Goal: Task Accomplishment & Management: Manage account settings

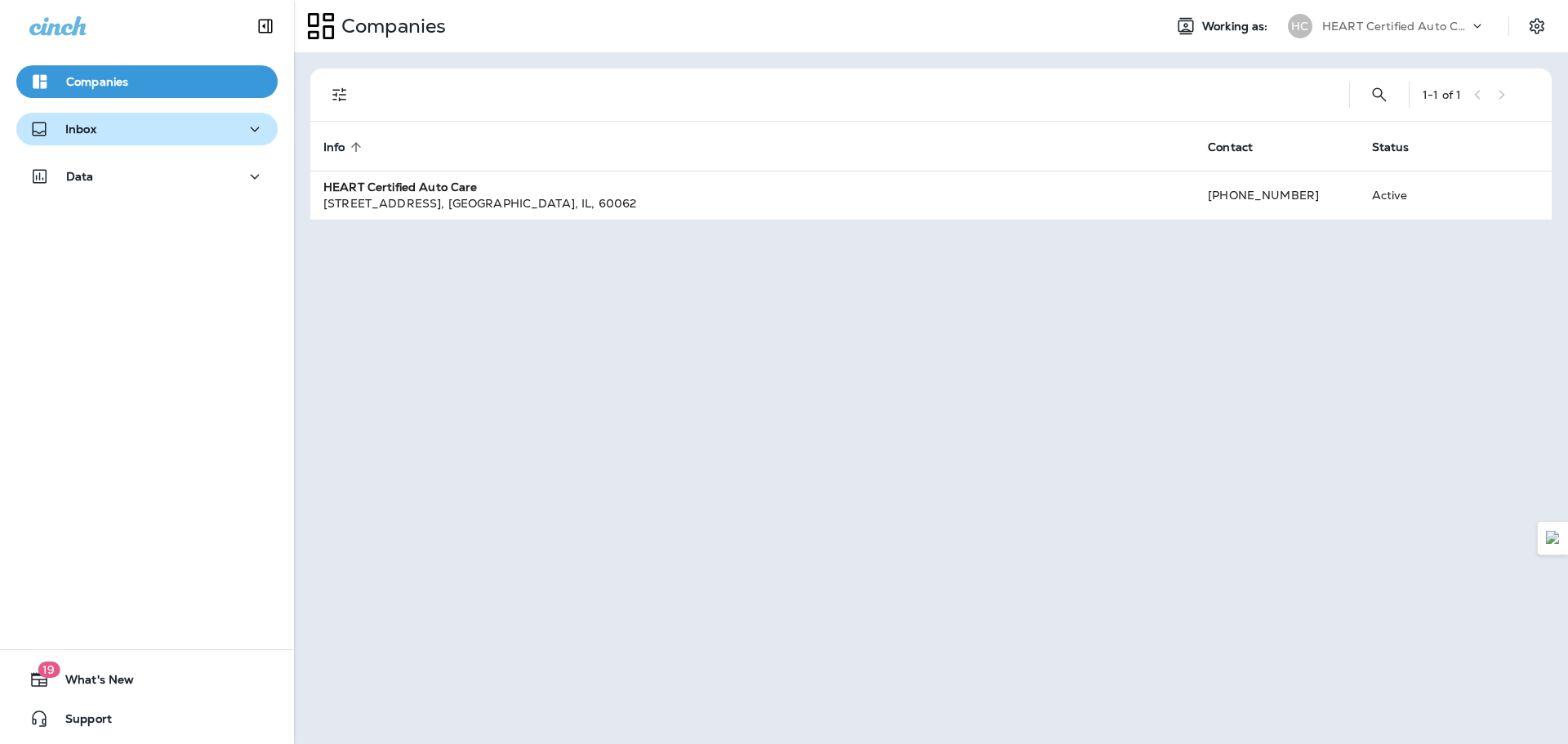
click at [225, 122] on div "Inbox" at bounding box center [147, 129] width 235 height 20
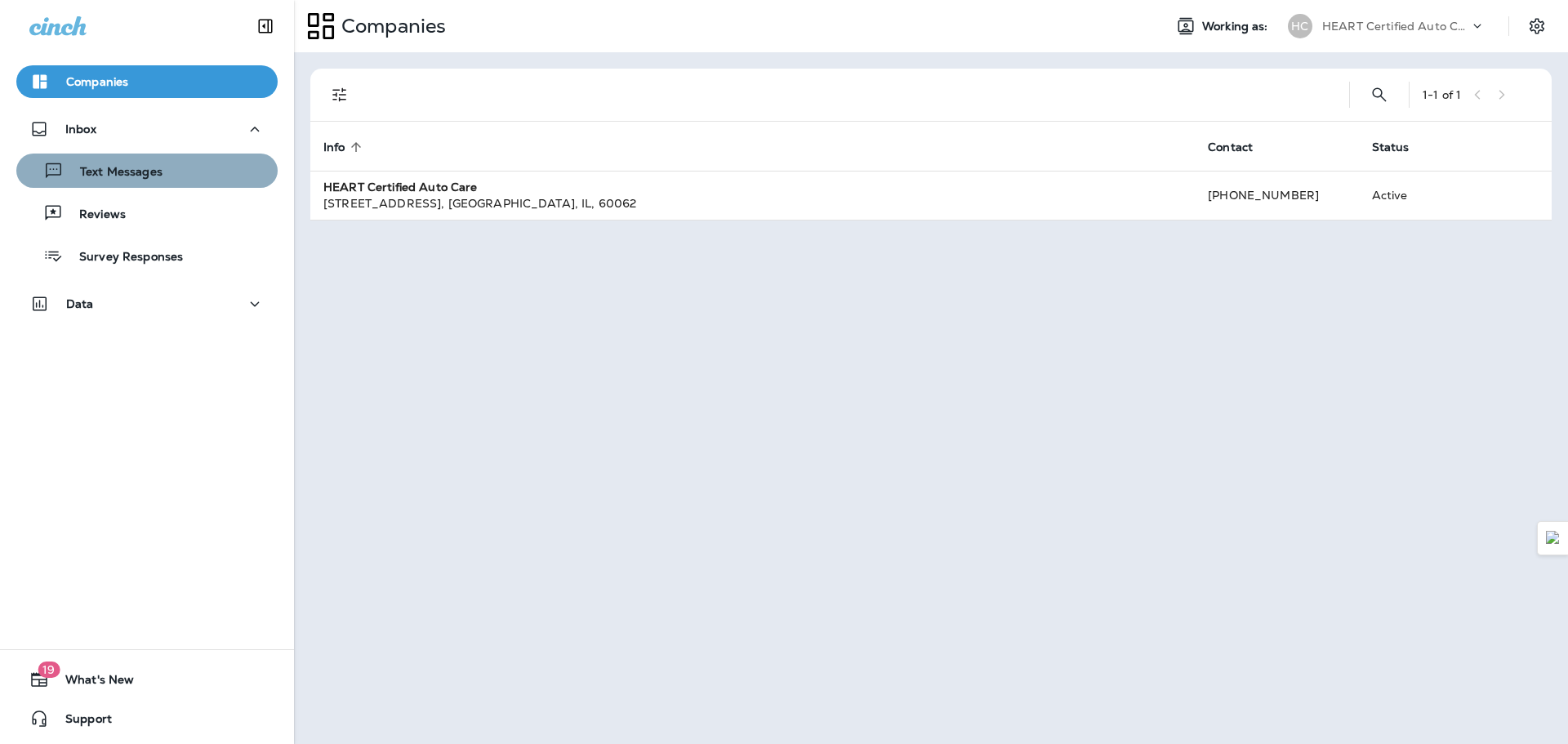
click at [163, 171] on div "Text Messages" at bounding box center [147, 170] width 248 height 25
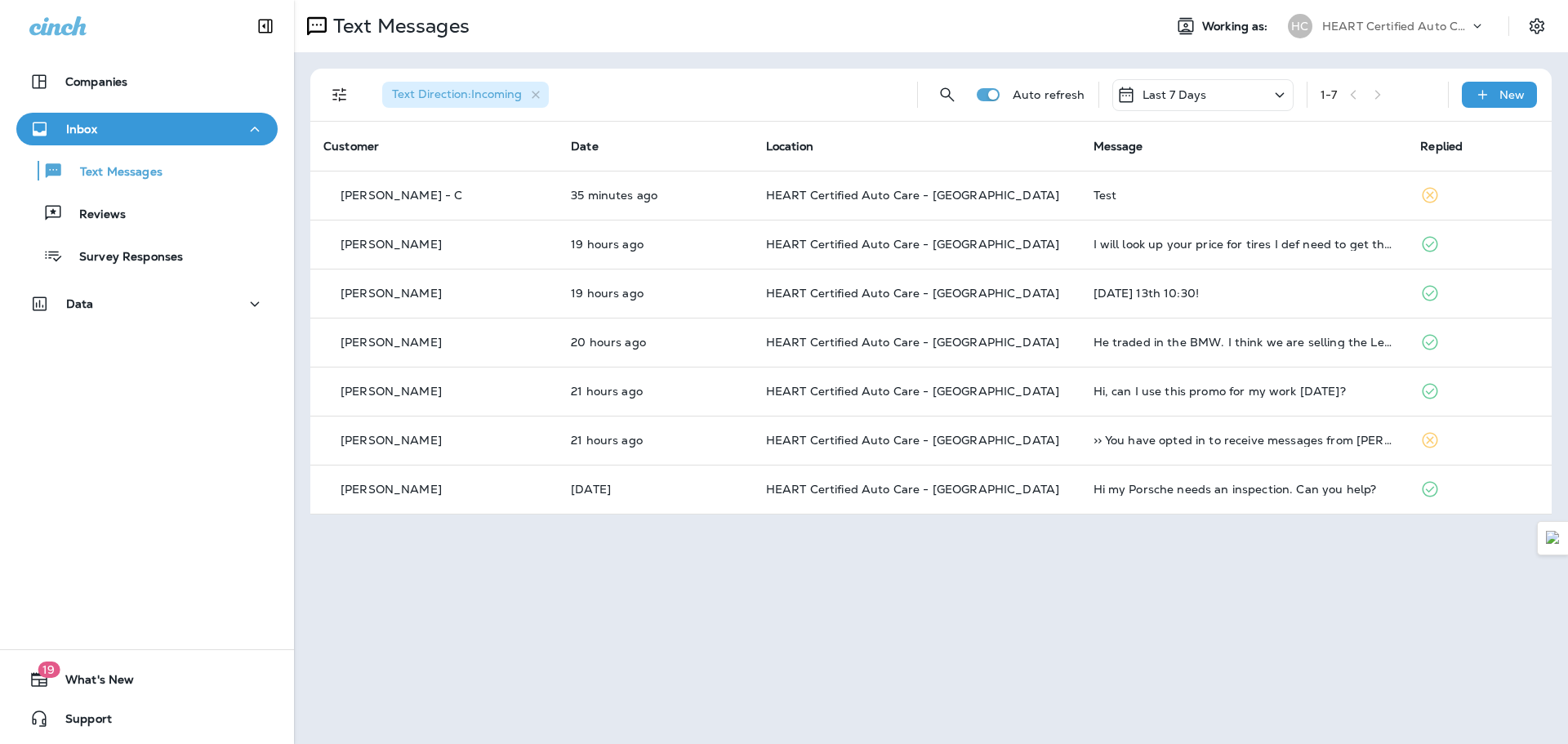
click at [1276, 97] on icon at bounding box center [1280, 95] width 20 height 20
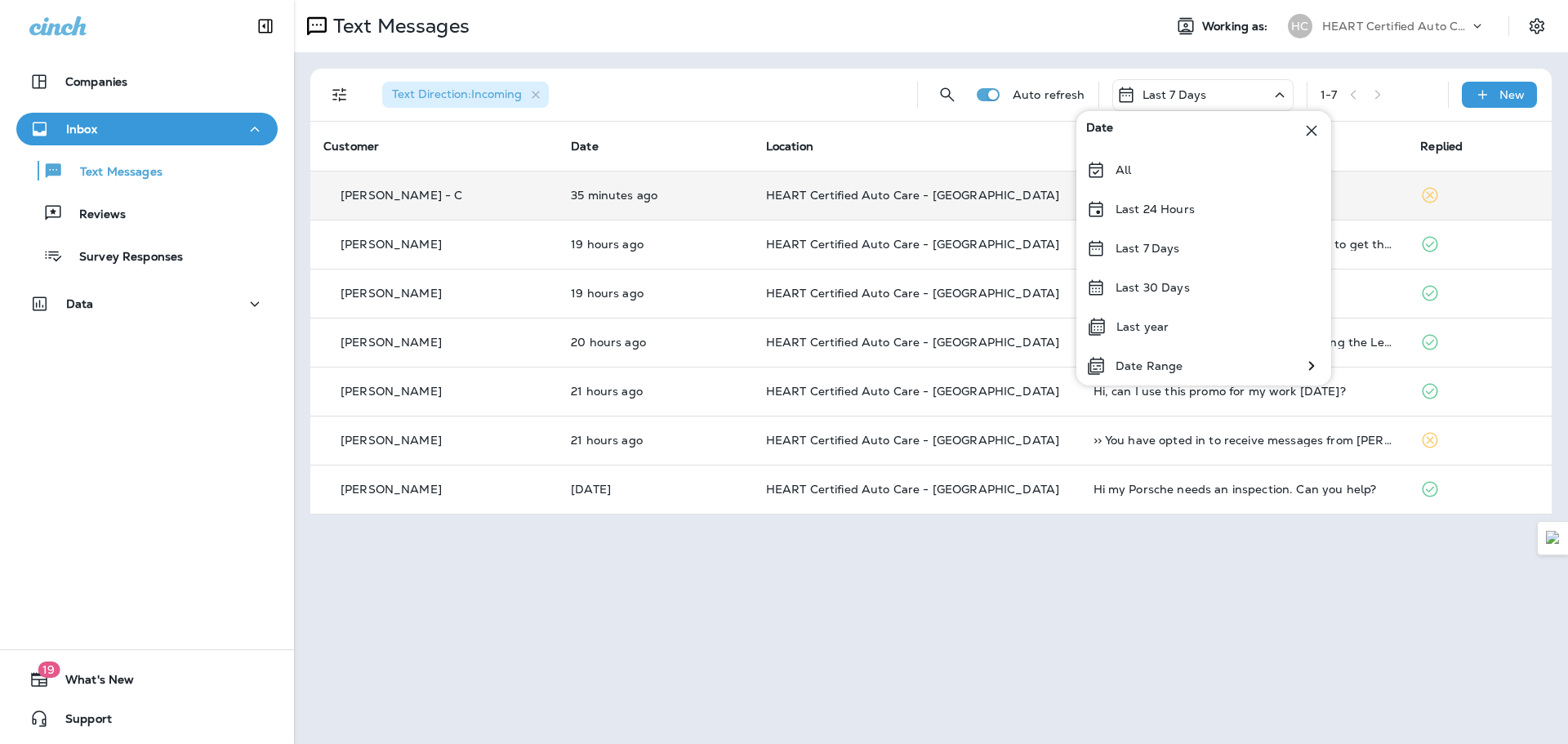
click at [1195, 214] on div "Last 24 Hours" at bounding box center [1204, 209] width 255 height 39
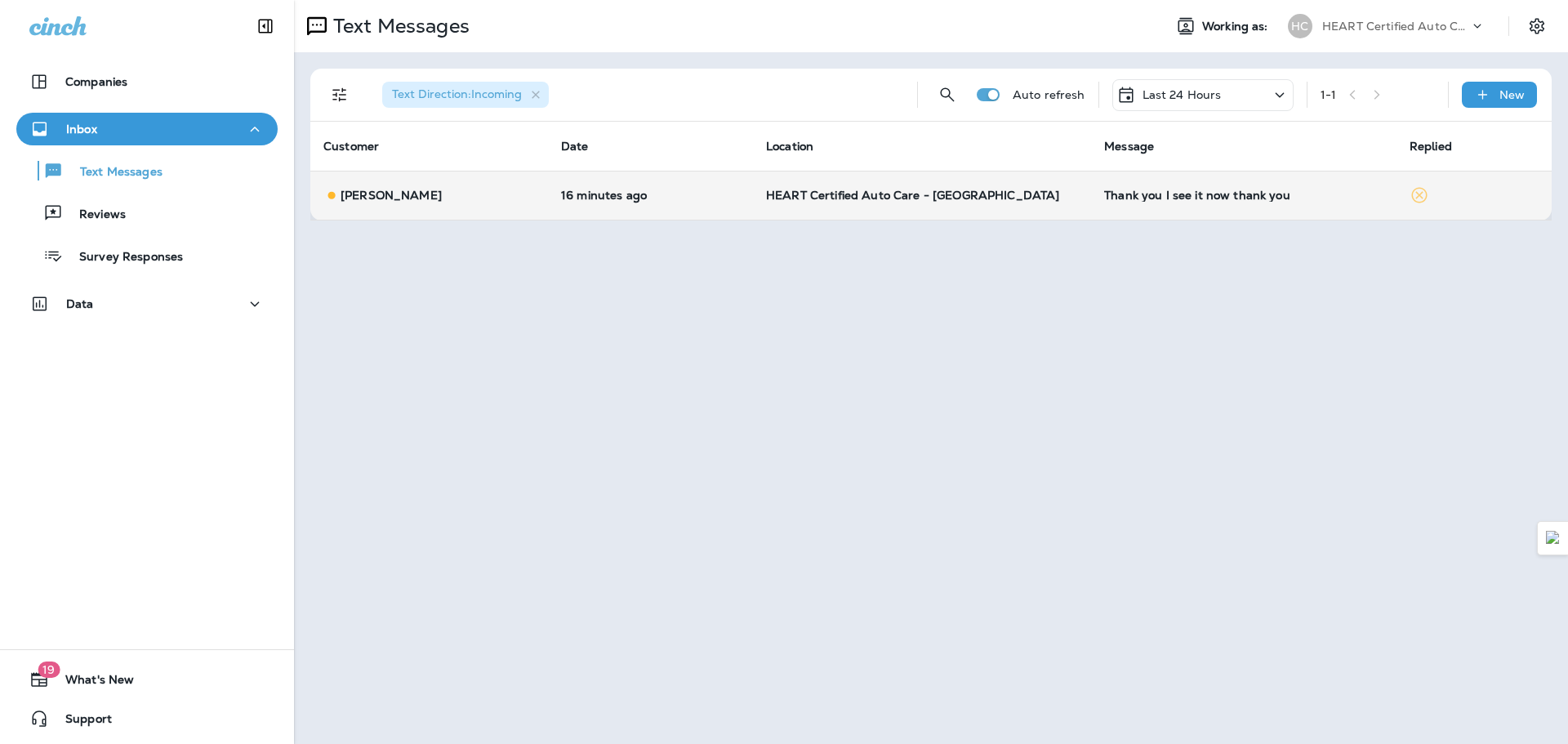
click at [1295, 192] on div "Thank you I see it now thank you" at bounding box center [1243, 195] width 279 height 13
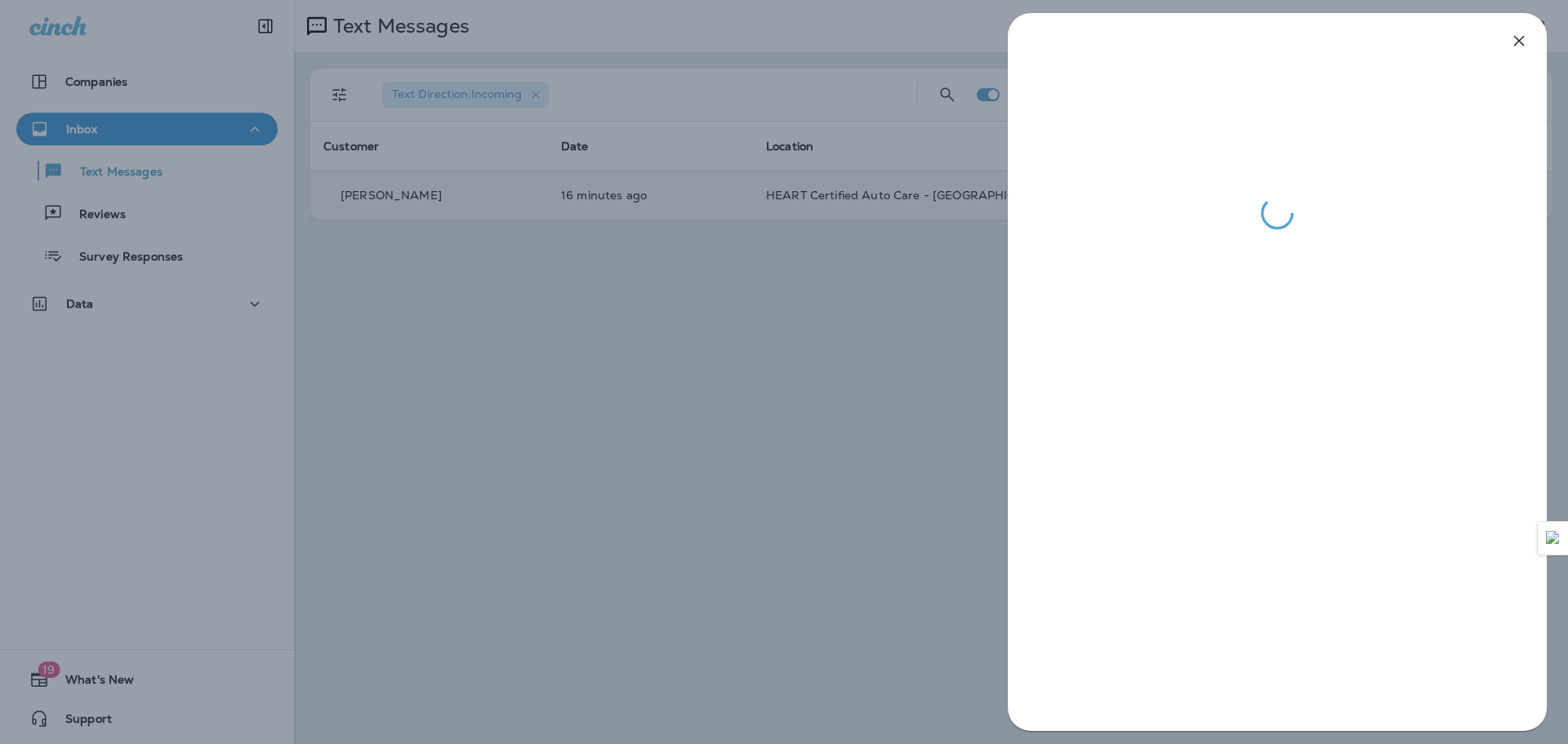
drag, startPoint x: 841, startPoint y: 249, endPoint x: 827, endPoint y: 249, distance: 14.0
click at [839, 249] on div at bounding box center [784, 372] width 1568 height 744
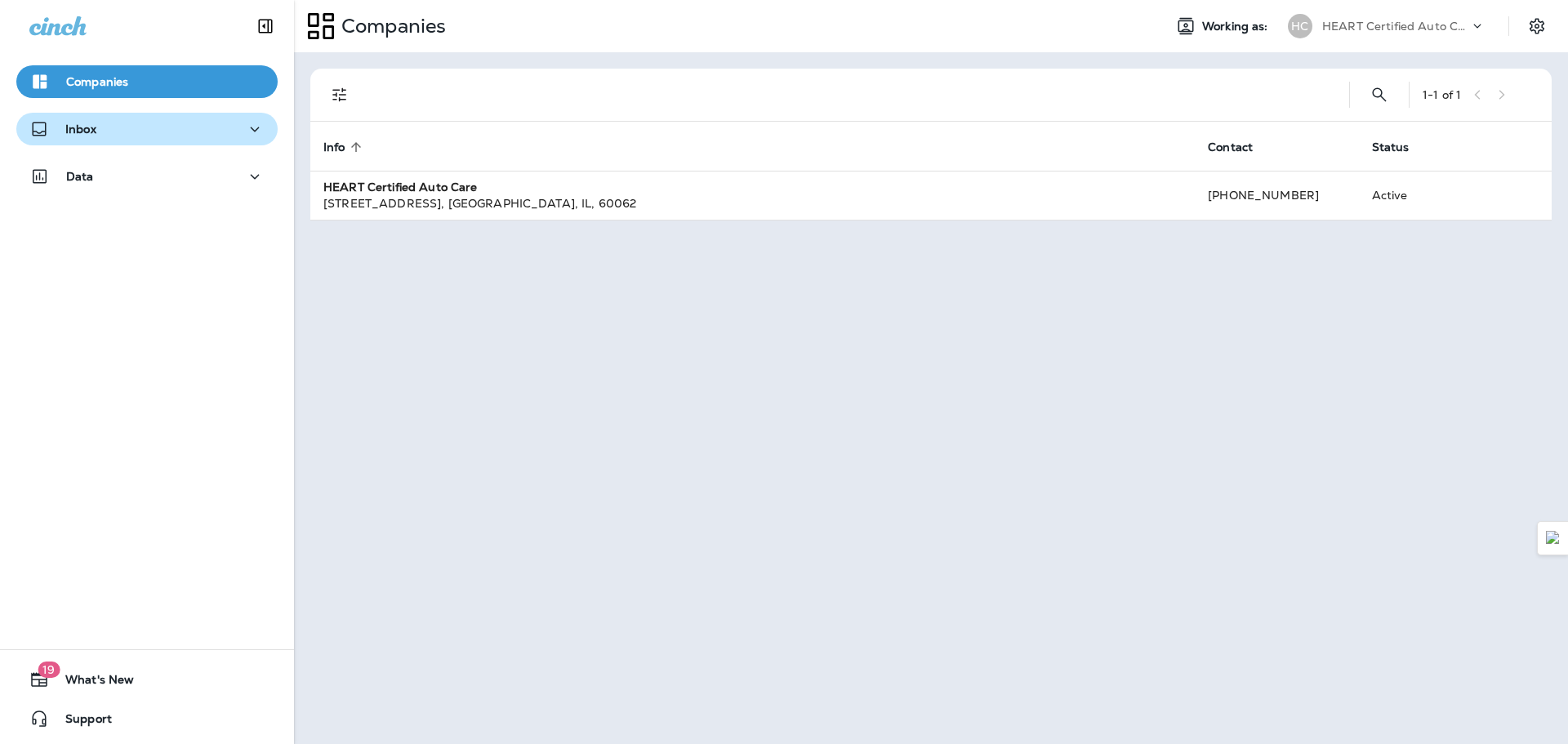
click at [177, 139] on button "Inbox" at bounding box center [147, 129] width 261 height 33
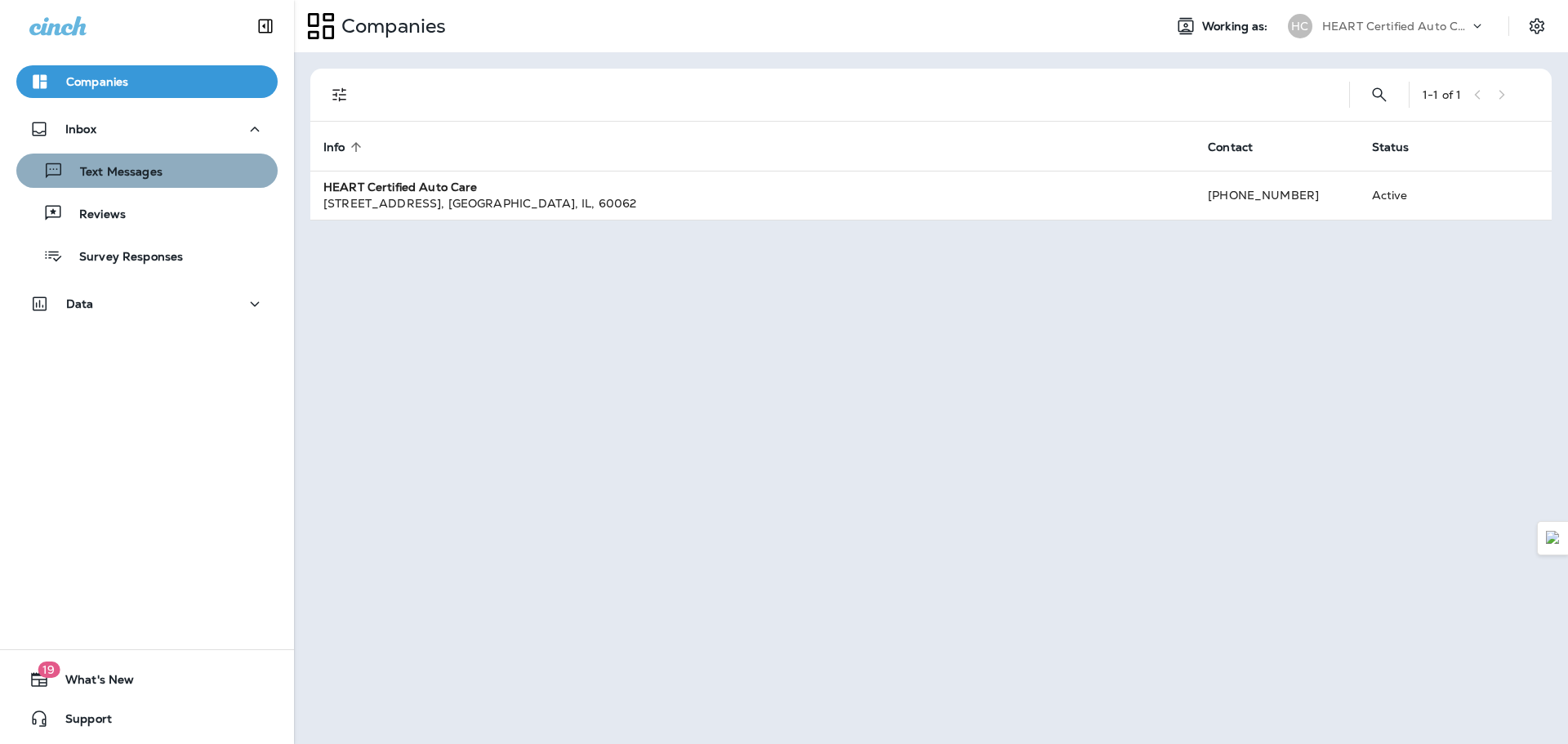
click at [157, 179] on p "Text Messages" at bounding box center [113, 172] width 99 height 15
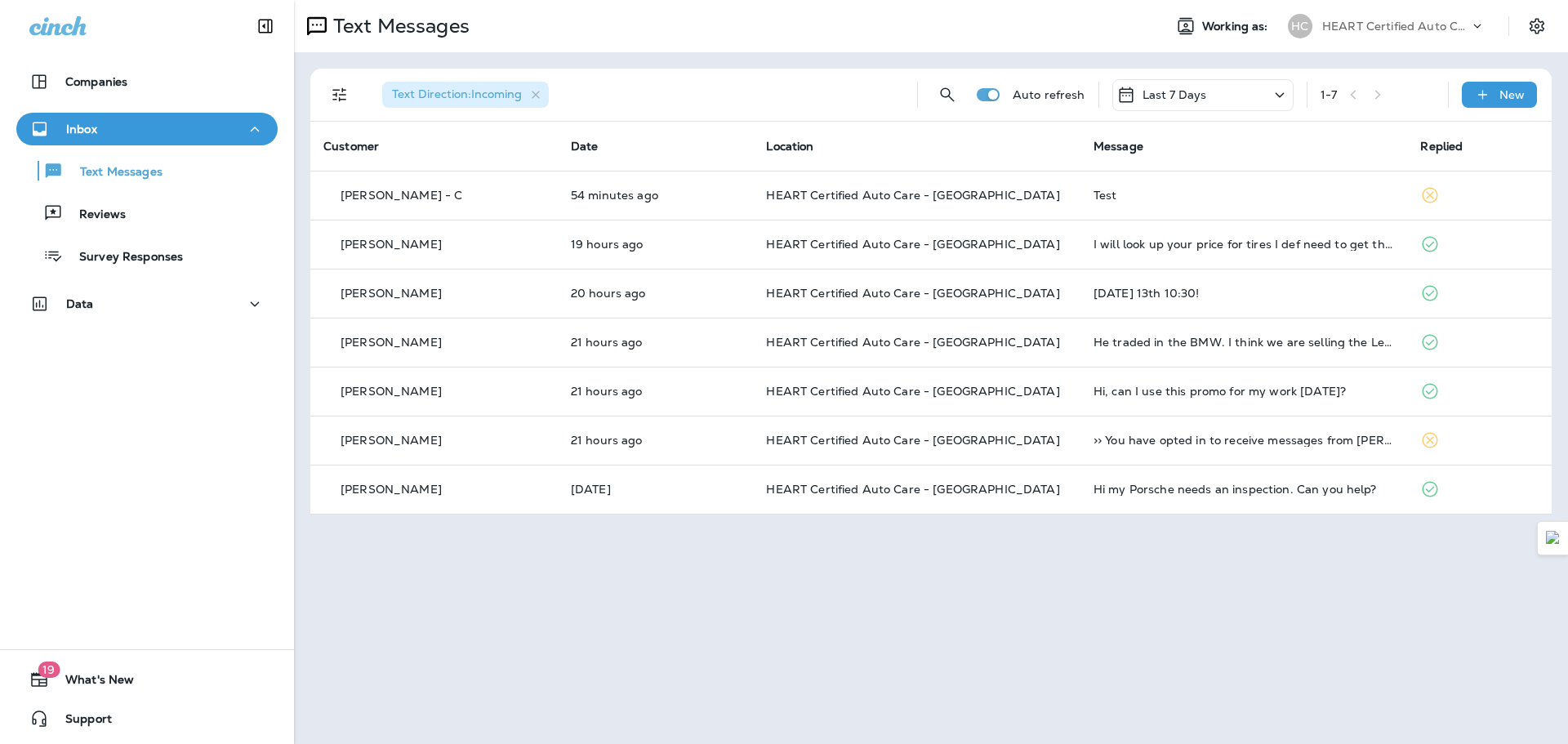
click at [1281, 89] on icon at bounding box center [1280, 95] width 20 height 20
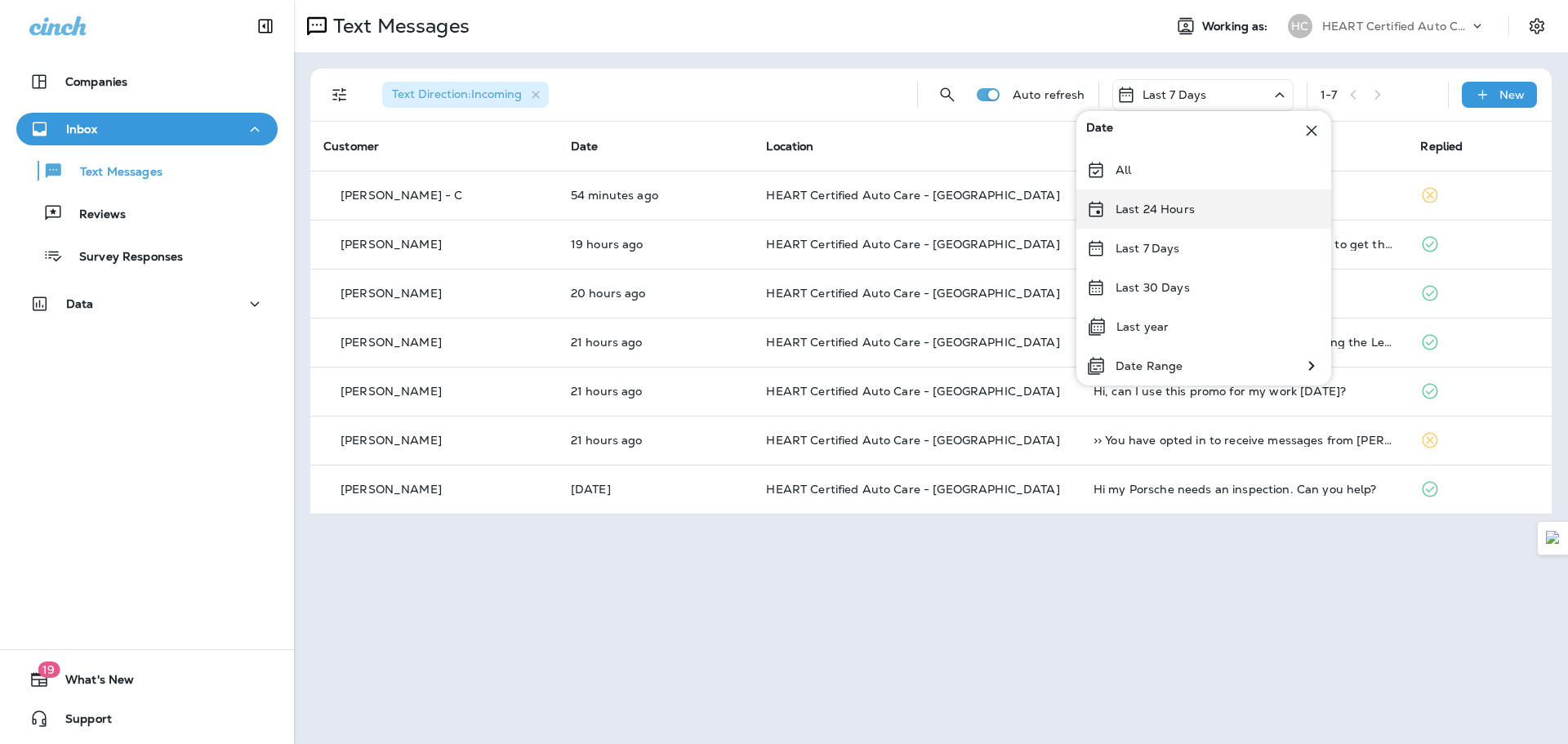
click at [1194, 205] on div "Last 24 Hours" at bounding box center [1204, 209] width 255 height 39
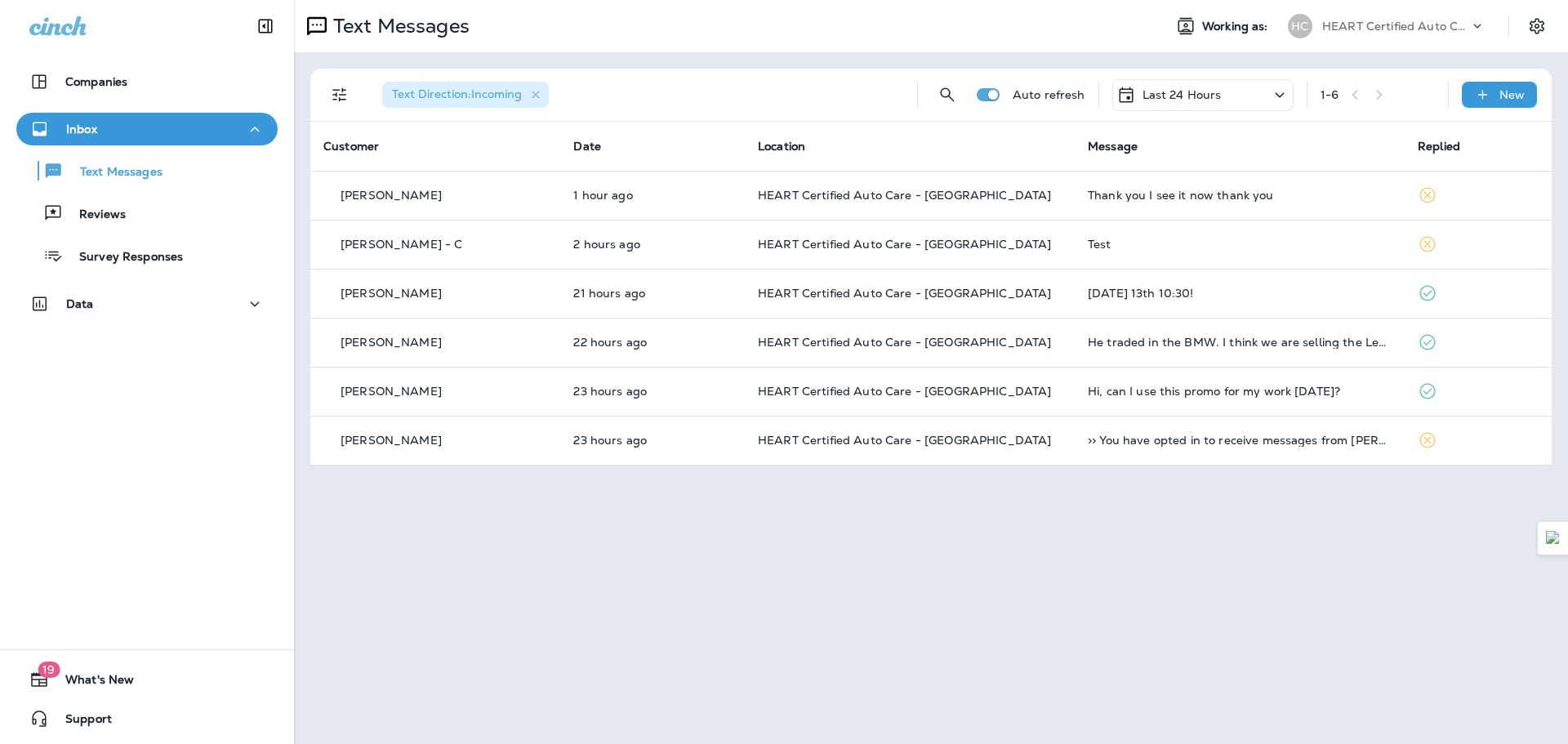
click at [201, 133] on div "Inbox" at bounding box center [147, 129] width 235 height 20
click at [194, 121] on div "Inbox" at bounding box center [147, 129] width 235 height 20
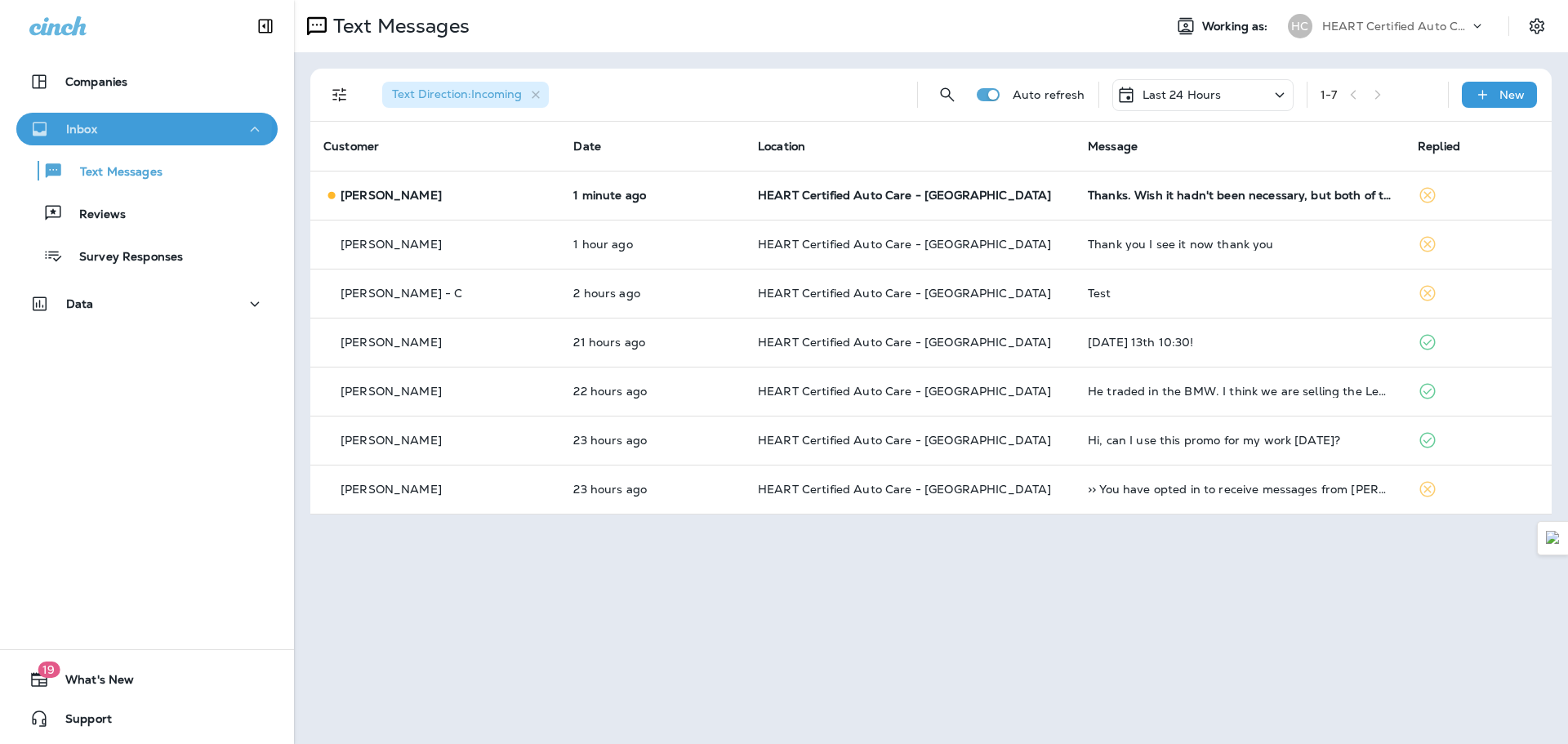
click at [139, 126] on div "Inbox" at bounding box center [147, 129] width 235 height 20
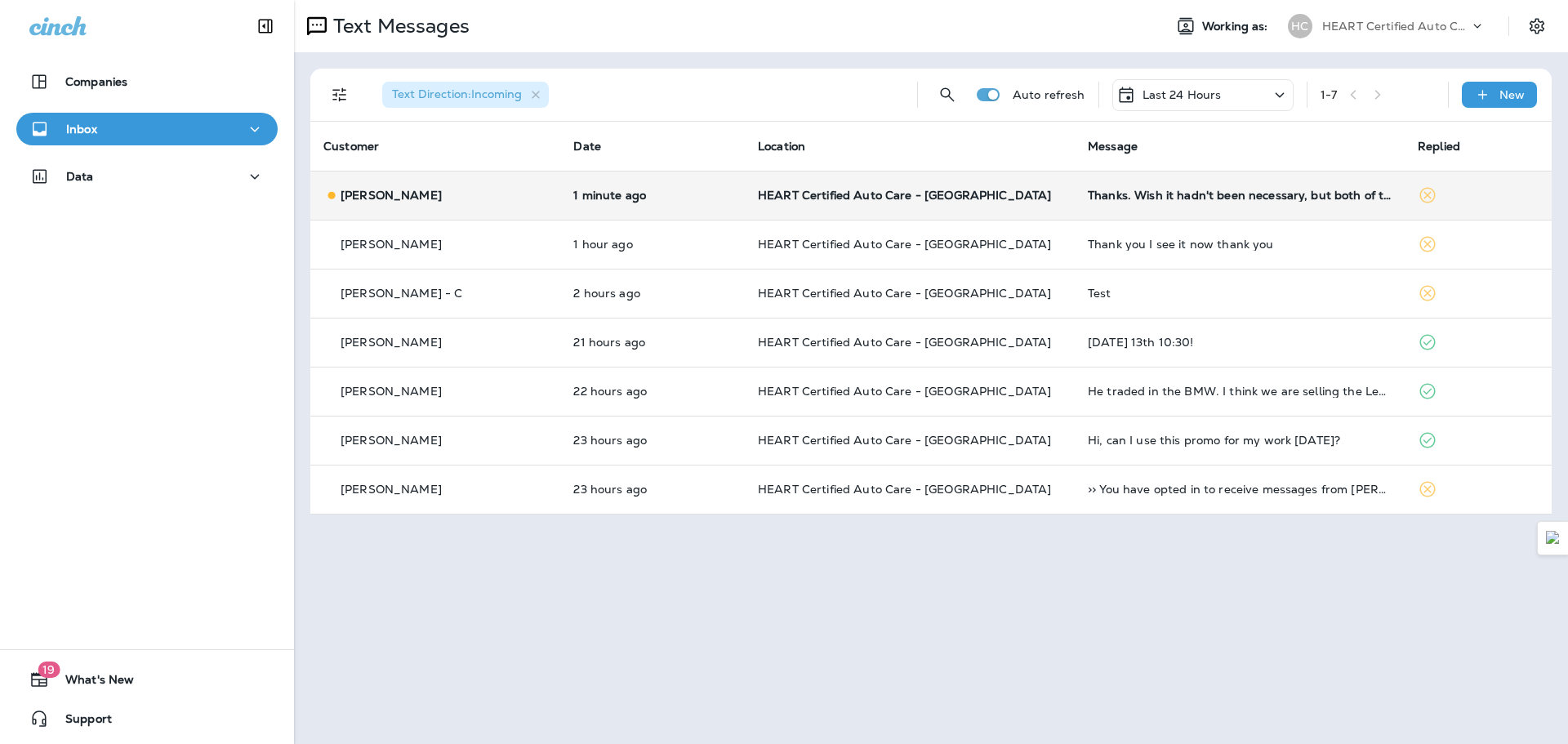
click at [1428, 201] on icon at bounding box center [1428, 196] width 20 height 20
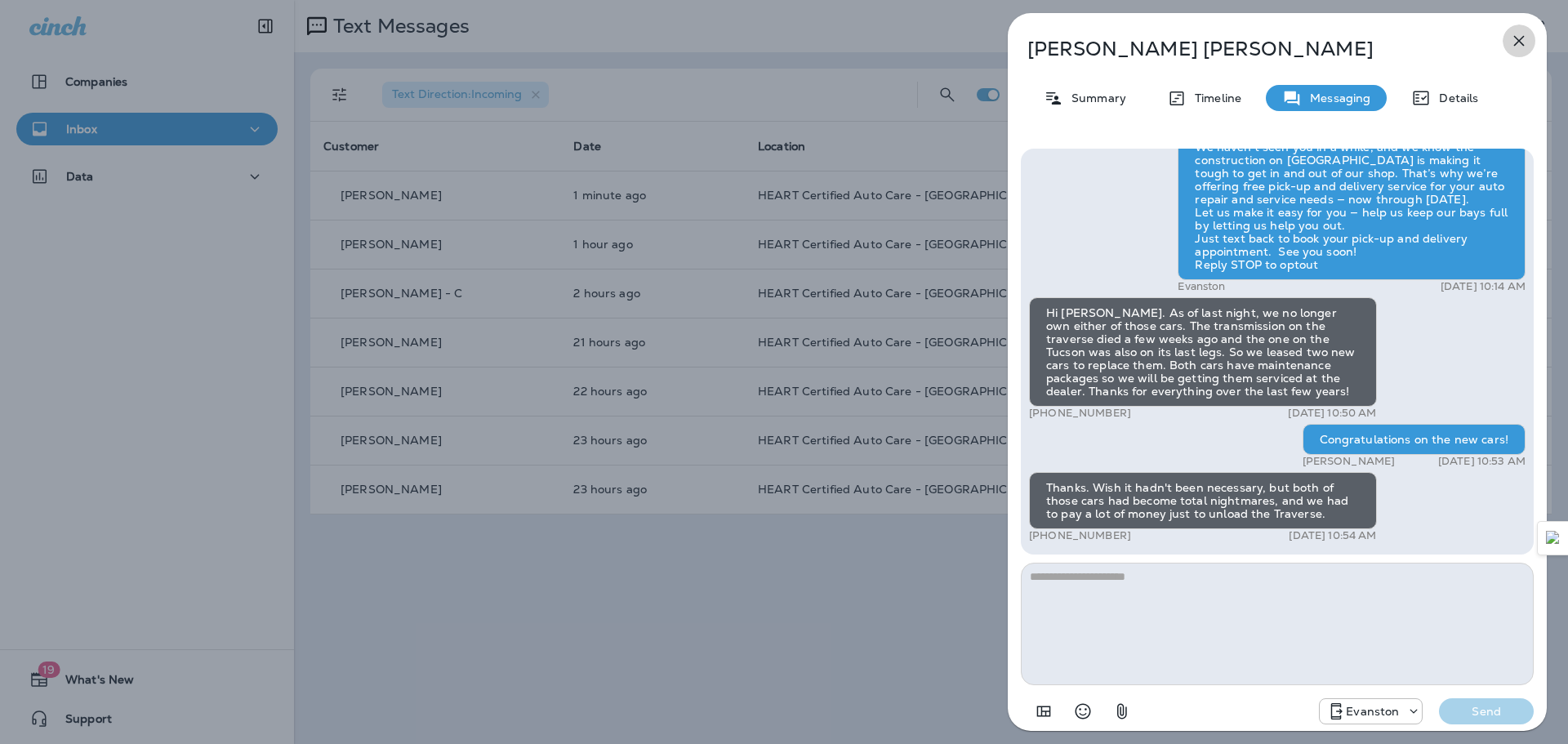
click at [1522, 43] on icon "button" at bounding box center [1520, 41] width 11 height 11
